Goal: Task Accomplishment & Management: Manage account settings

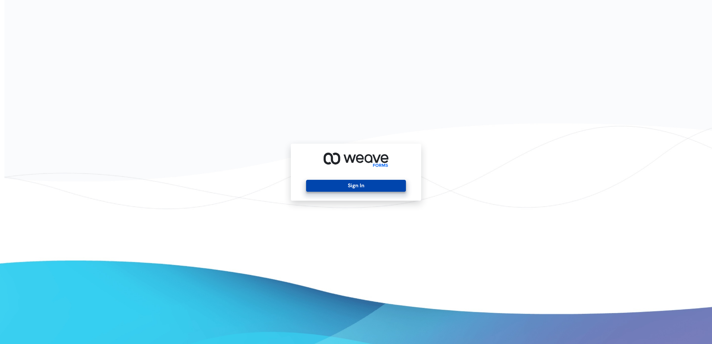
click at [329, 187] on button "Sign In" at bounding box center [355, 186] width 99 height 12
